Goal: Find specific page/section: Find specific page/section

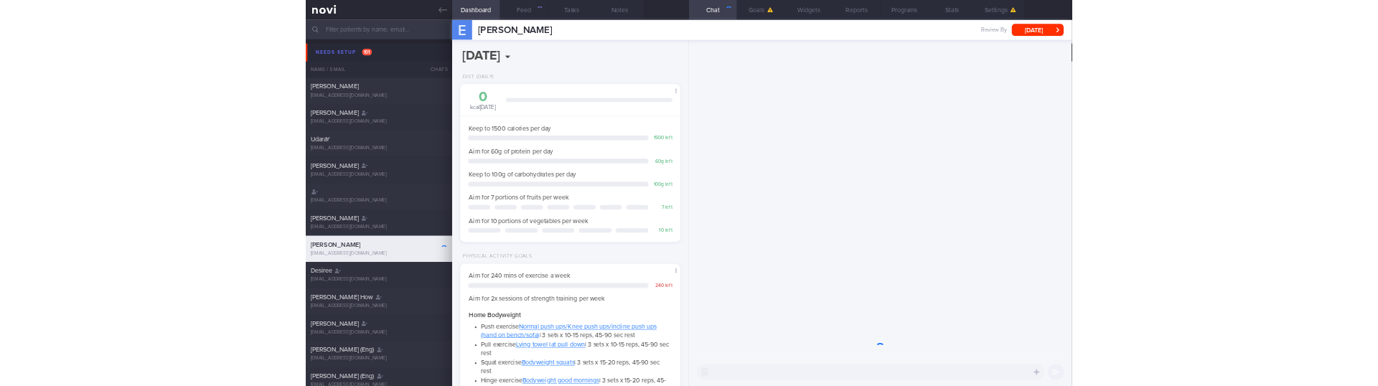
scroll to position [188, 377]
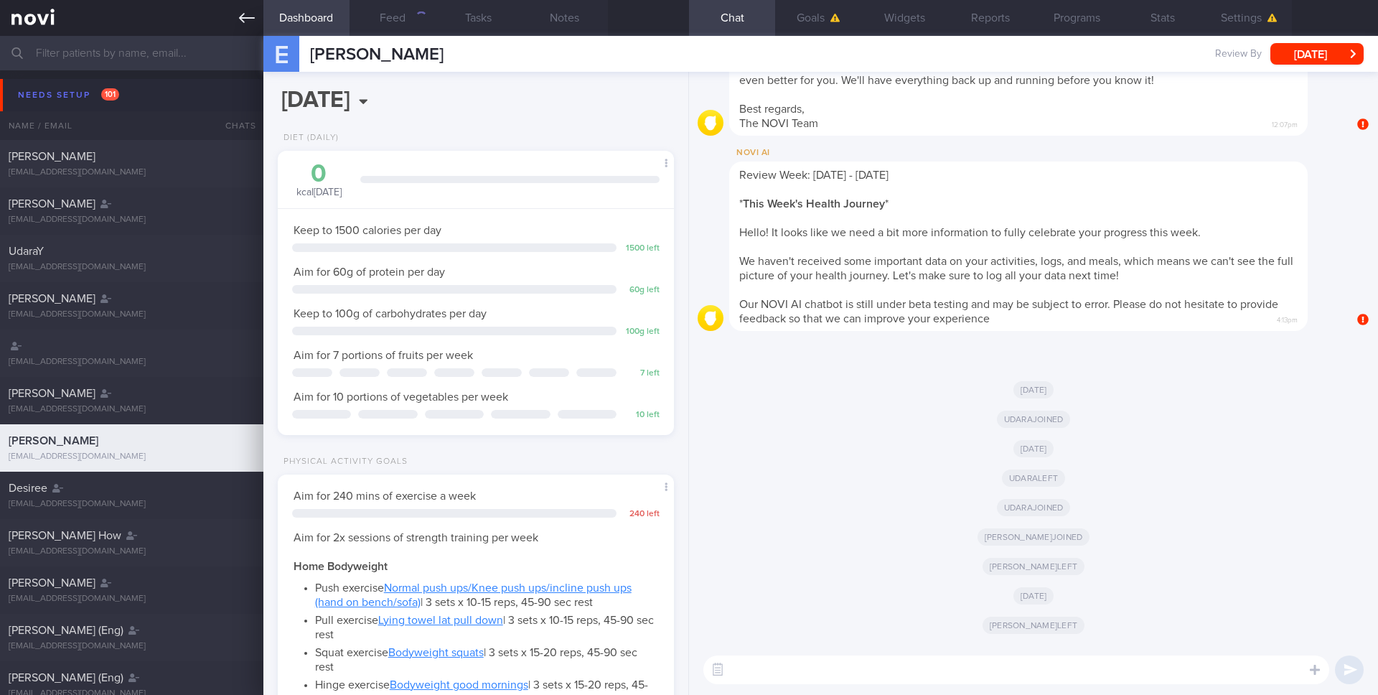
click at [249, 14] on icon at bounding box center [247, 18] width 16 height 16
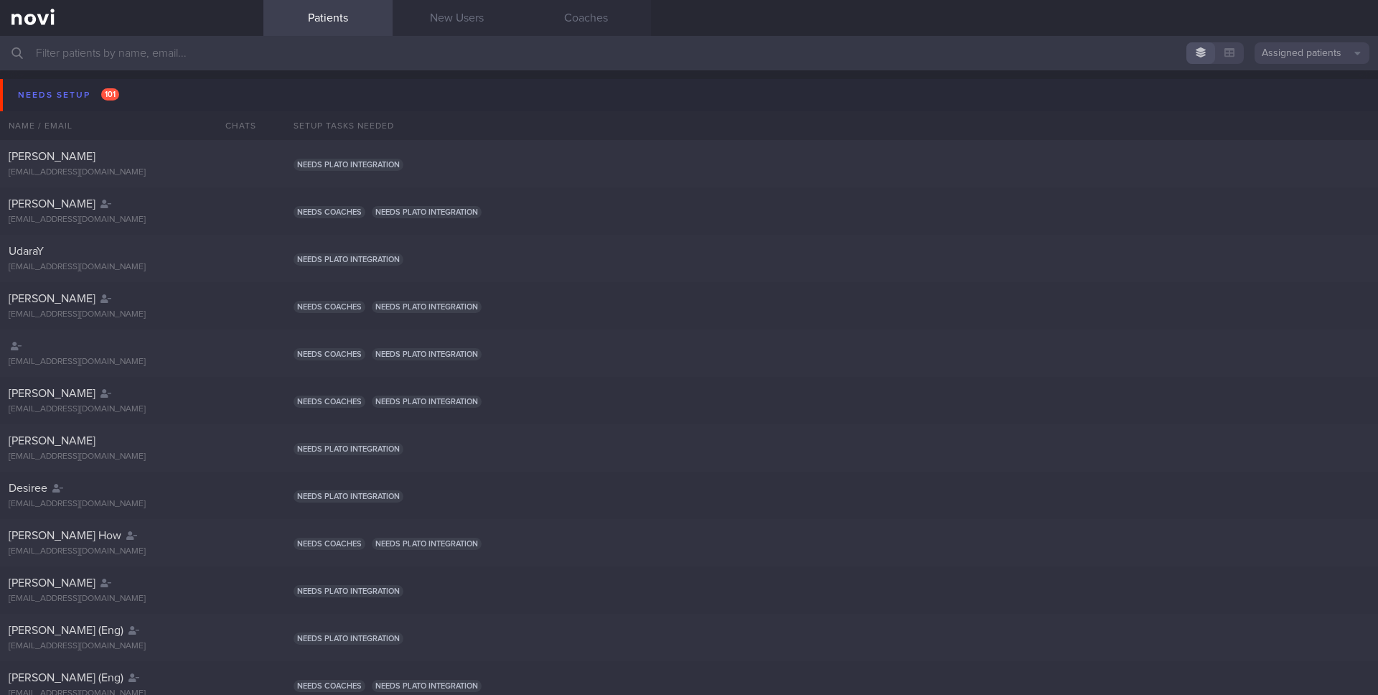
click at [362, 47] on input "text" at bounding box center [689, 53] width 1378 height 34
click at [1302, 70] on div "Assigned patients Assigned patients All active patients Archived patients Needs…" at bounding box center [689, 365] width 1378 height 659
click at [1302, 67] on input "text" at bounding box center [689, 53] width 1378 height 34
click at [1302, 61] on button "Assigned patients" at bounding box center [1312, 53] width 115 height 22
click at [1302, 89] on button "All active patients" at bounding box center [1312, 99] width 115 height 22
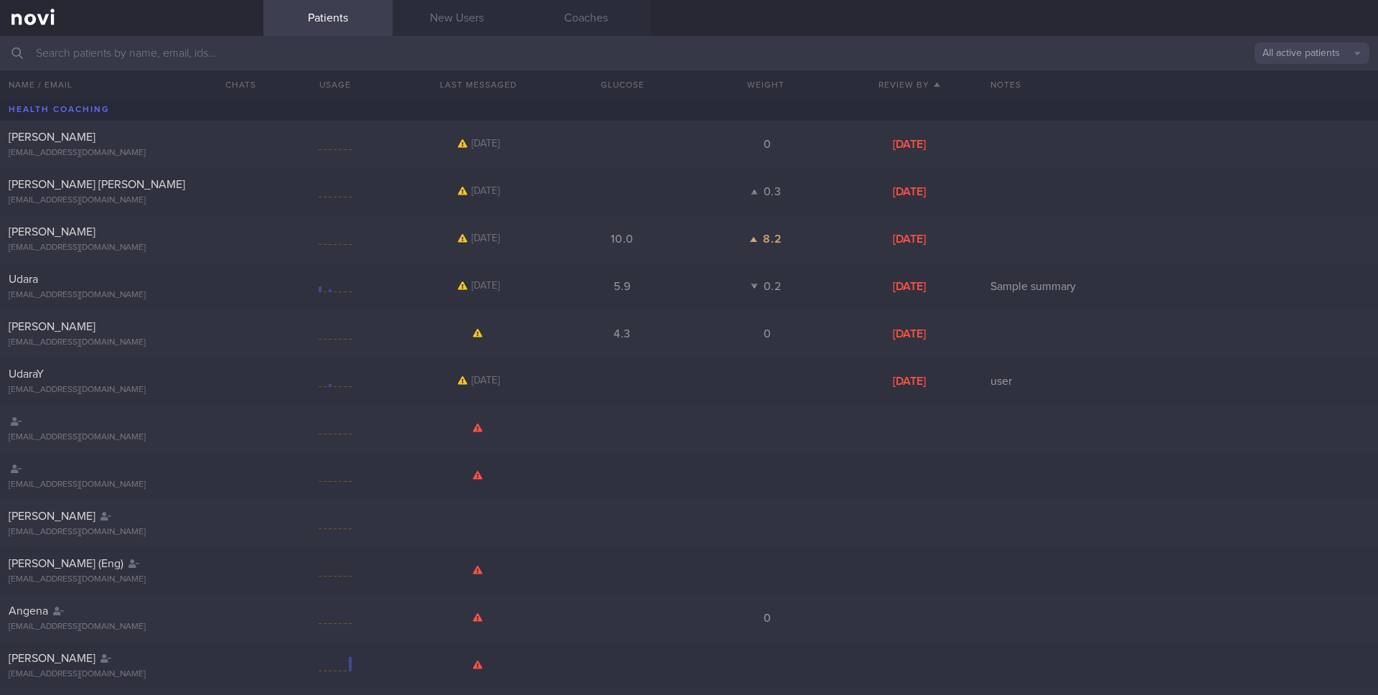
click at [842, 38] on input "text" at bounding box center [689, 53] width 1378 height 34
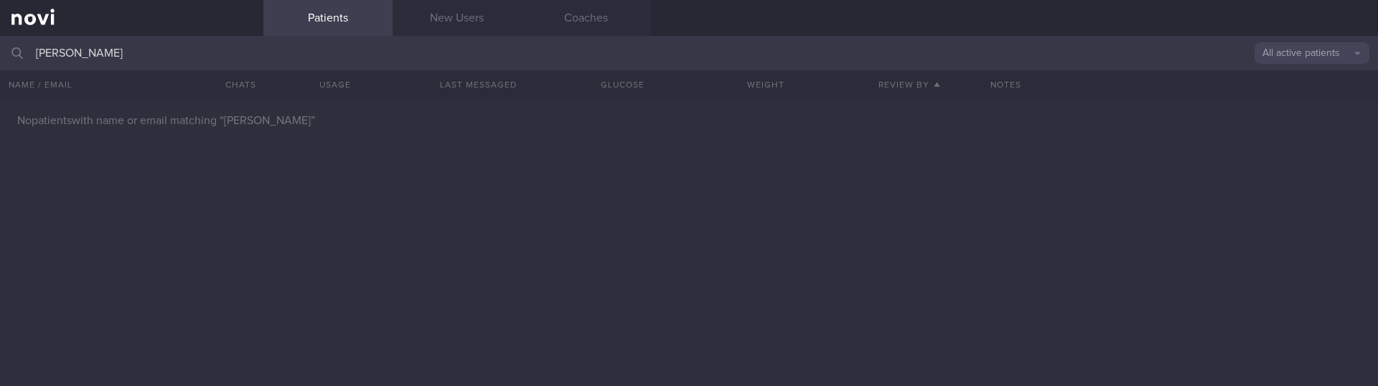
click at [213, 57] on input "NATASCHA POH LIN BRUESCHWEILER" at bounding box center [689, 53] width 1378 height 34
drag, startPoint x: 94, startPoint y: 51, endPoint x: 188, endPoint y: 52, distance: 94.1
click at [187, 52] on input "NATASCHA POH LIN" at bounding box center [689, 53] width 1378 height 34
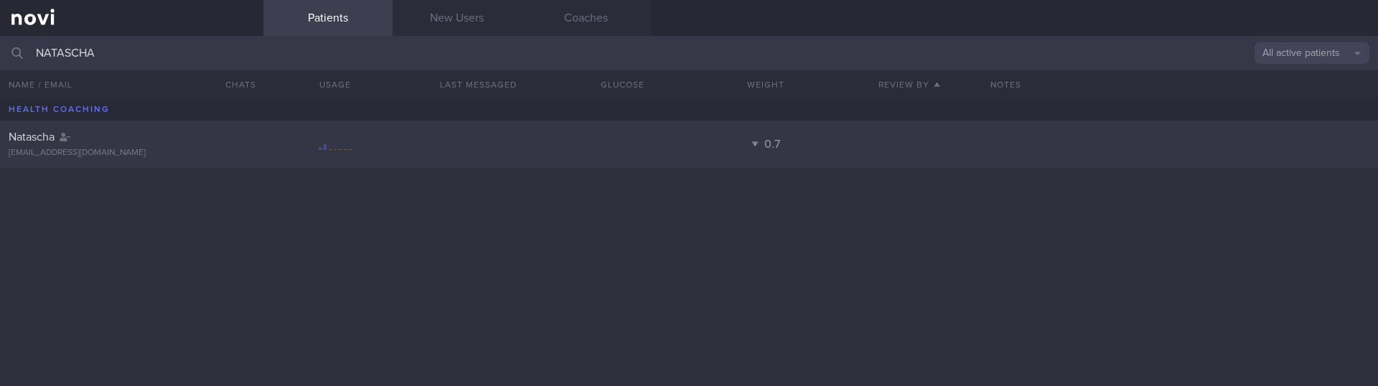
type input "NATASCHA"
click at [167, 141] on div "Natascha" at bounding box center [130, 137] width 243 height 14
select select "8"
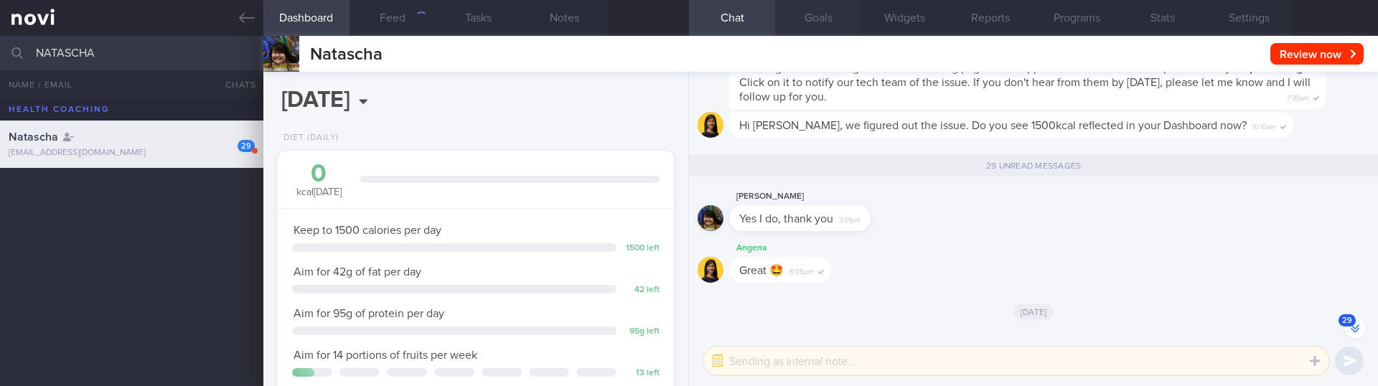
scroll to position [-2742, 0]
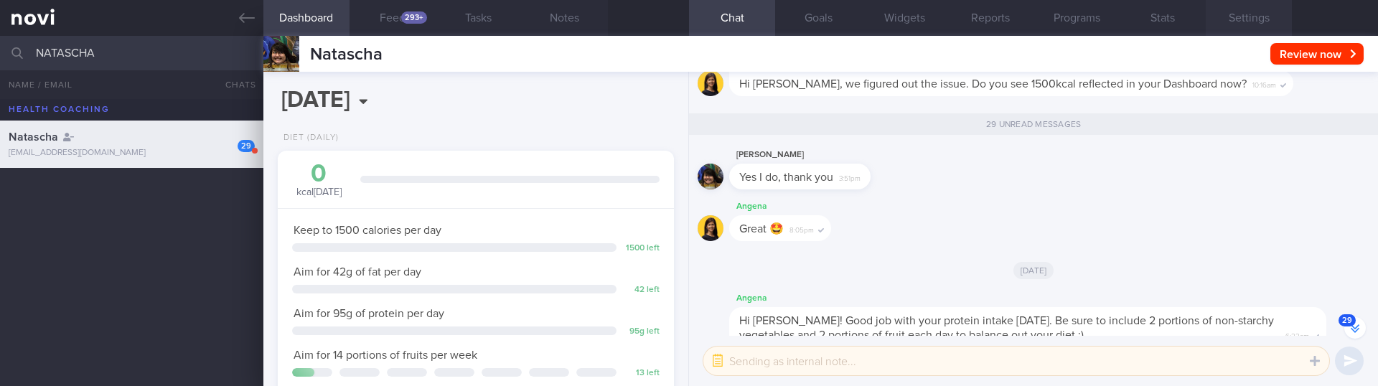
click at [1219, 18] on button "Settings" at bounding box center [1249, 18] width 86 height 36
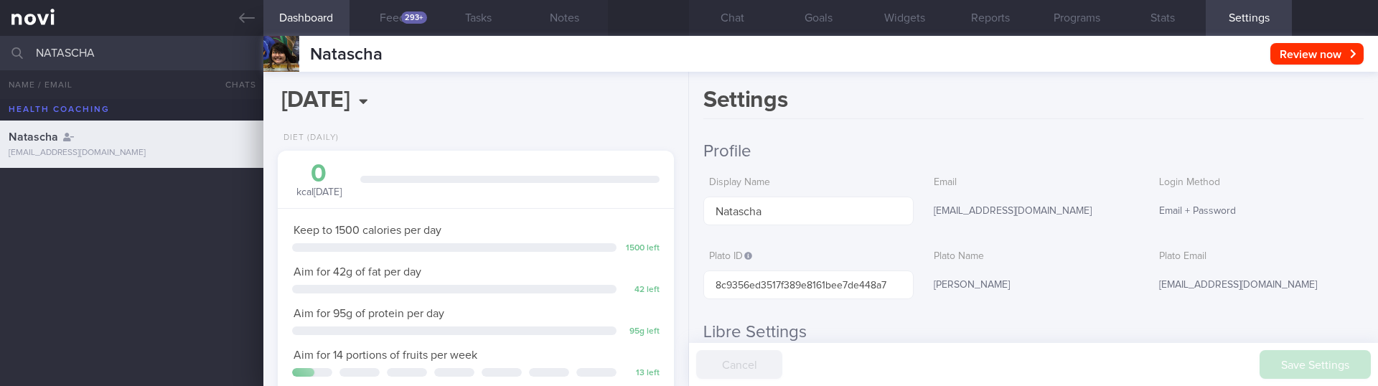
scroll to position [-2309, 0]
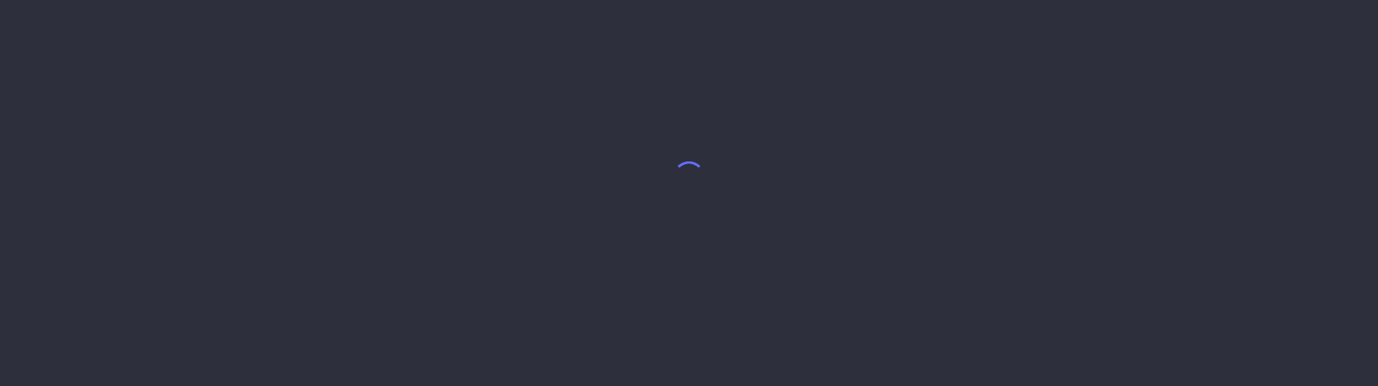
select select "8"
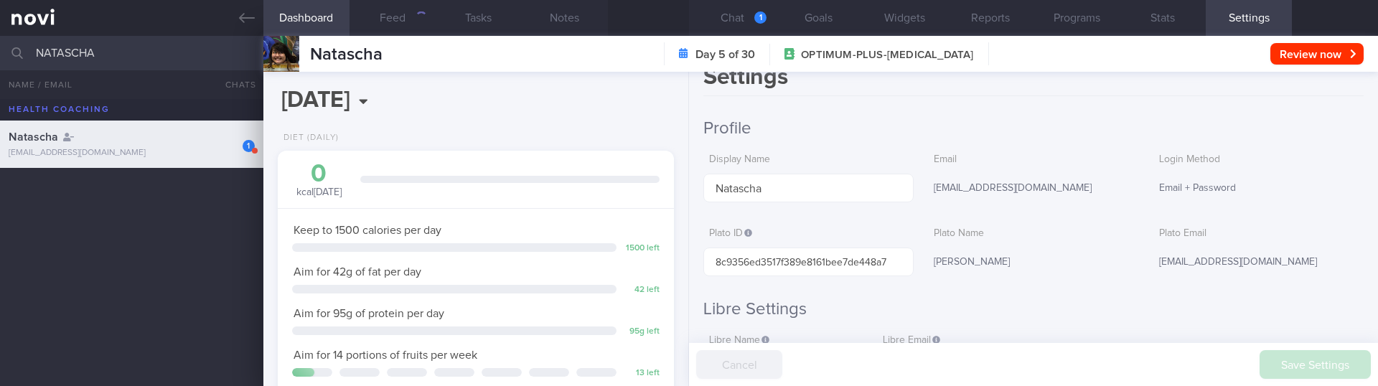
scroll to position [29, 0]
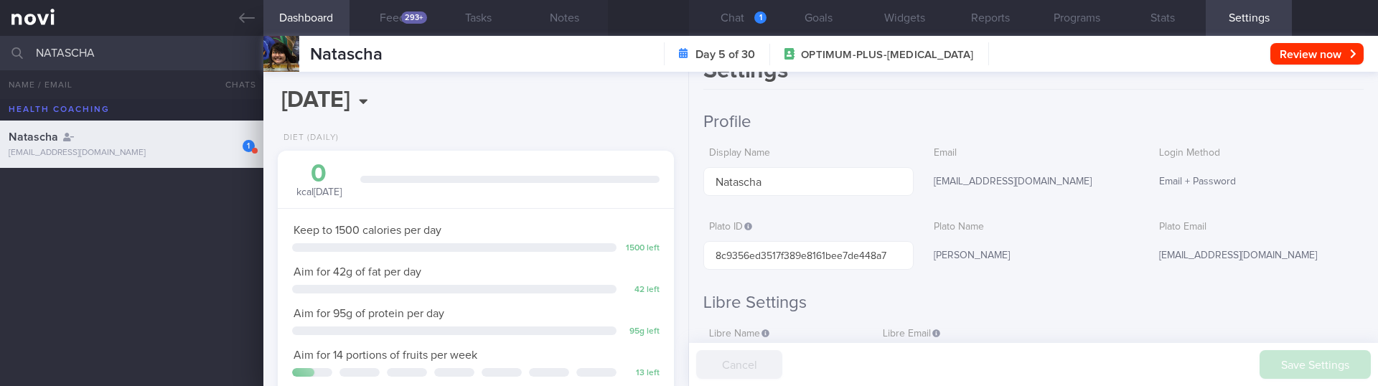
click at [117, 40] on input "NATASCHA" at bounding box center [689, 53] width 1378 height 34
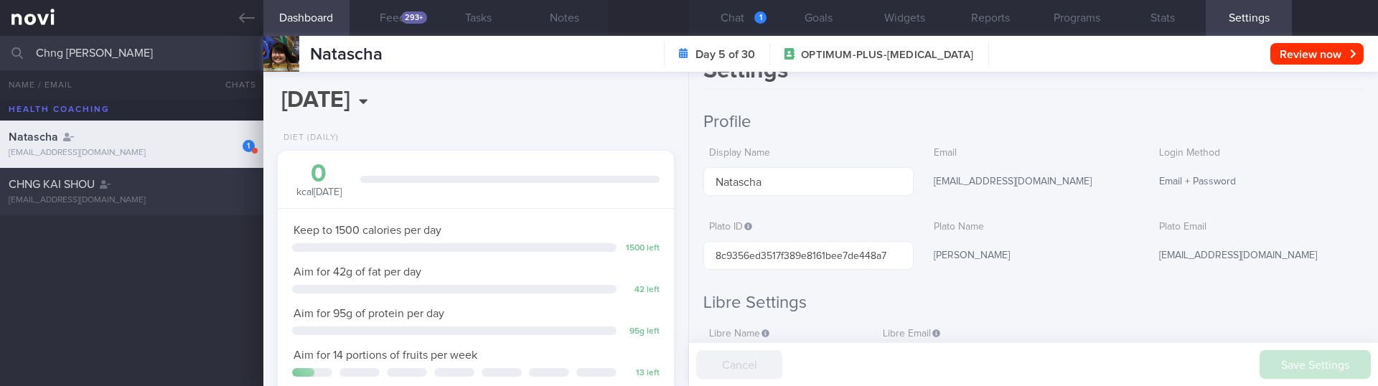
type input "Chng [PERSON_NAME]"
click at [150, 187] on div "CHNG KAI SHOU" at bounding box center [130, 184] width 243 height 14
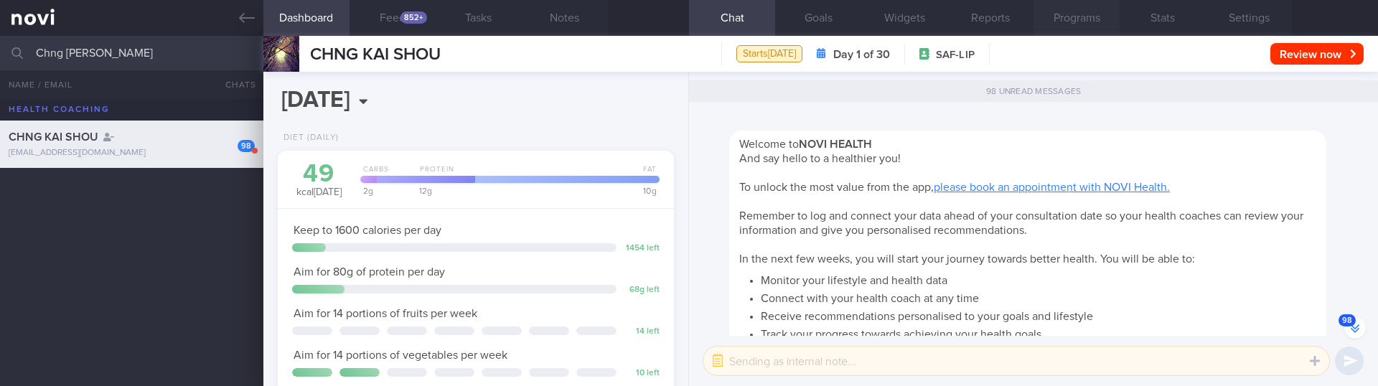
scroll to position [188, 377]
click at [1067, 21] on button "Programs" at bounding box center [1077, 18] width 86 height 36
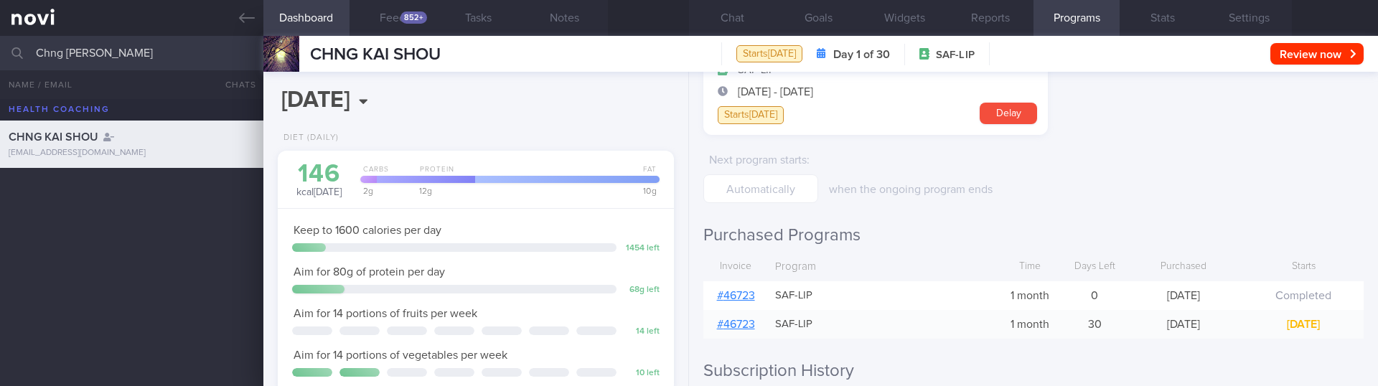
scroll to position [236, 0]
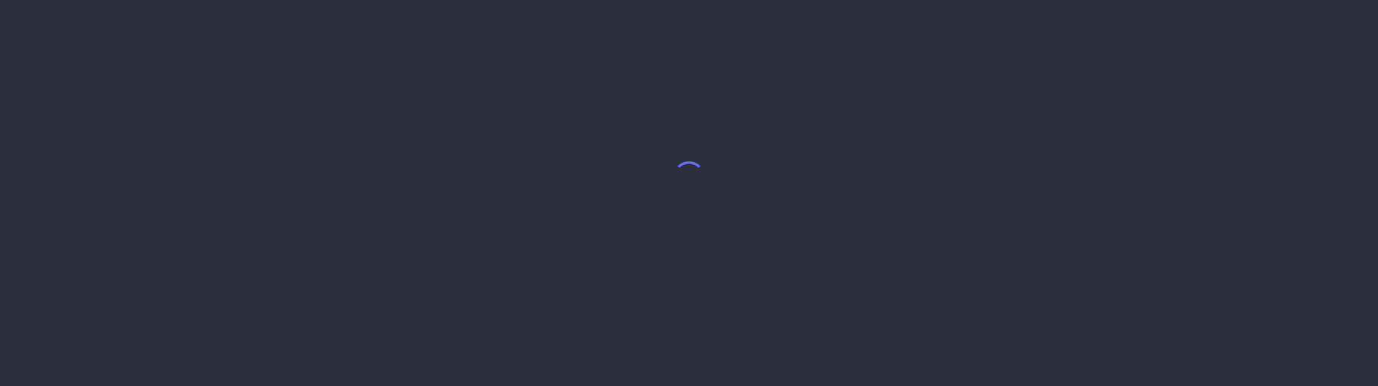
select select "8"
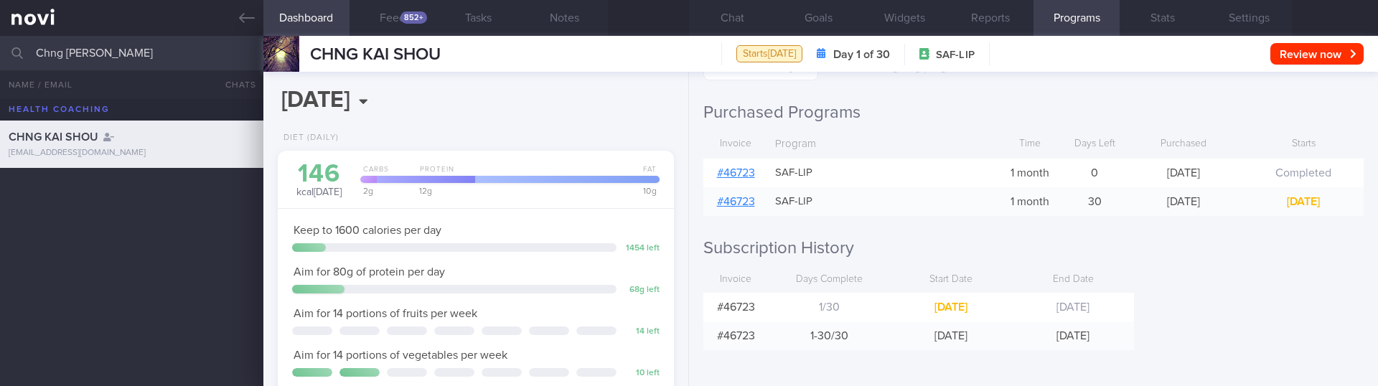
scroll to position [188, 377]
